Goal: Find contact information: Find contact information

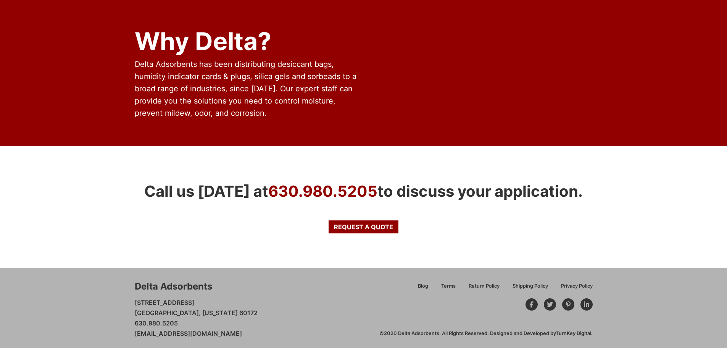
scroll to position [609, 0]
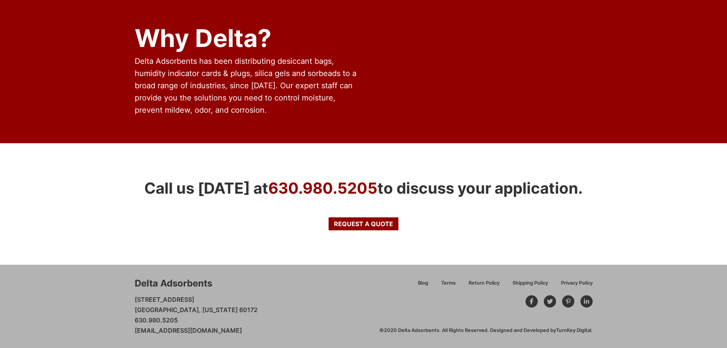
drag, startPoint x: 254, startPoint y: 329, endPoint x: 134, endPoint y: 331, distance: 120.2
click at [134, 331] on div "Delta Adsorbents [STREET_ADDRESS][US_STATE] 630.980.5205 [EMAIL_ADDRESS][DOMAIN…" at bounding box center [363, 305] width 727 height 83
copy link "[EMAIL_ADDRESS][DOMAIN_NAME]"
click at [287, 304] on div "Delta Adsorbents [STREET_ADDRESS][US_STATE] 630.980.5205 [EMAIL_ADDRESS][DOMAIN…" at bounding box center [257, 306] width 245 height 59
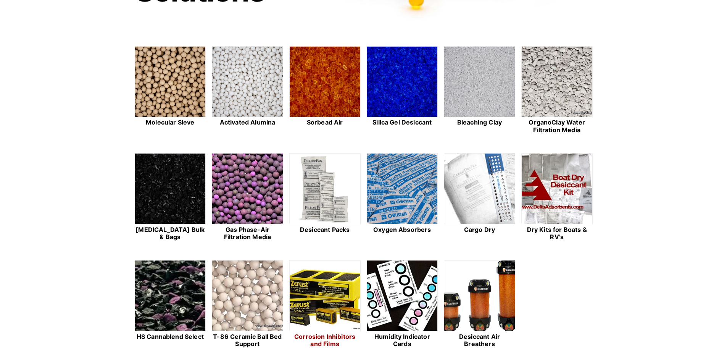
scroll to position [0, 0]
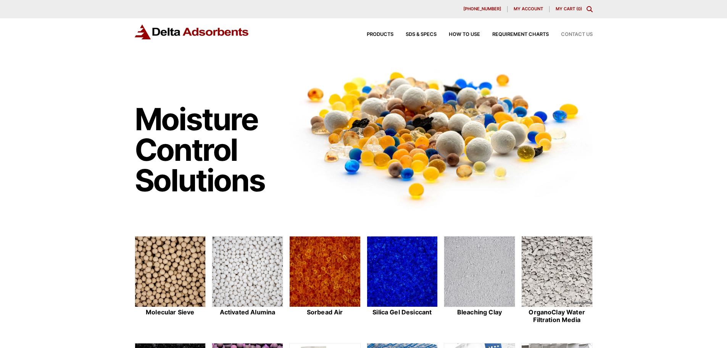
click at [575, 33] on span "Contact Us" at bounding box center [577, 34] width 32 height 5
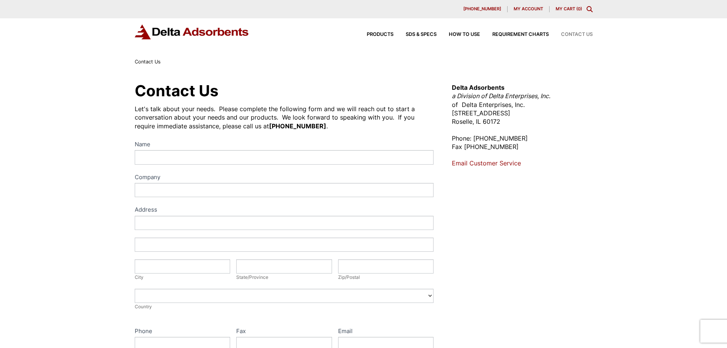
scroll to position [38, 0]
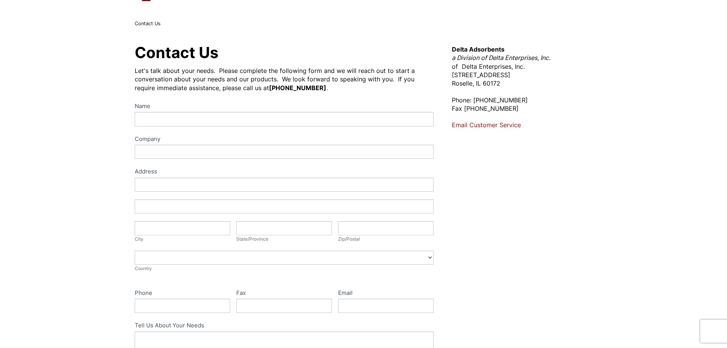
click at [474, 123] on link "Email Customer Service" at bounding box center [486, 125] width 69 height 8
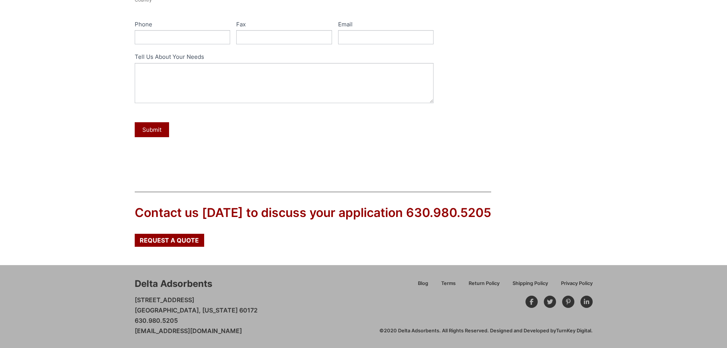
scroll to position [307, 0]
